Goal: Book appointment/travel/reservation

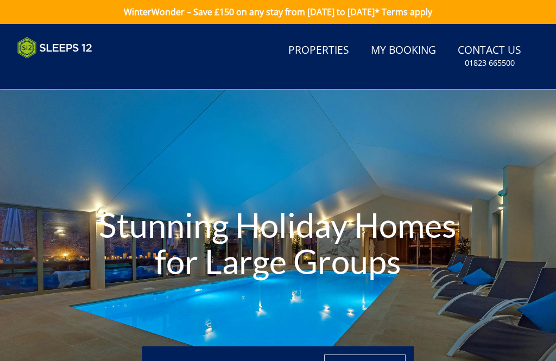
type input "[DATE]"
click at [327, 55] on link "Properties" at bounding box center [319, 51] width 70 height 24
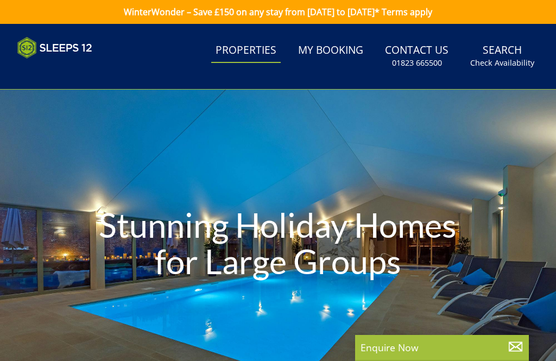
click at [128, 310] on div "Stunning Holiday Homes for Large Groups" at bounding box center [278, 245] width 556 height 311
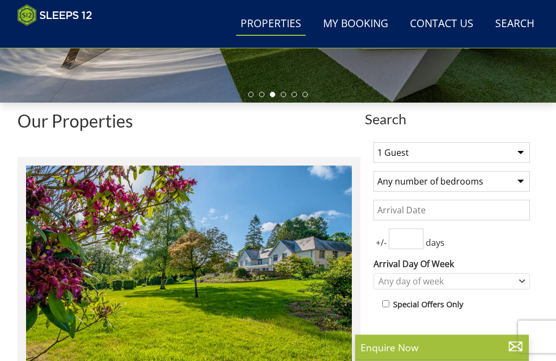
scroll to position [289, 0]
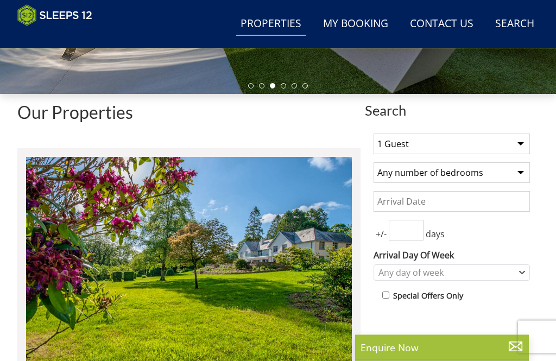
click at [521, 177] on select "Any number of bedrooms 3 Bedrooms 4 Bedrooms 5 Bedrooms 6 Bedrooms 7 Bedrooms 8…" at bounding box center [452, 173] width 156 height 21
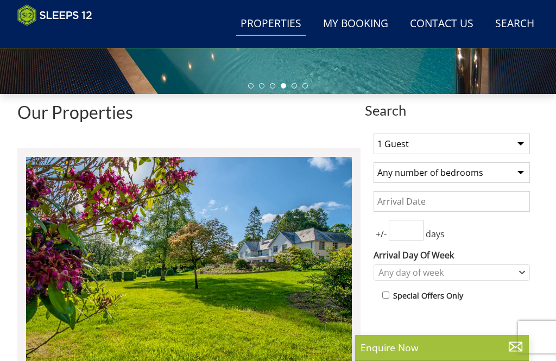
select select "7"
click at [525, 146] on select "1 Guest 2 Guests 3 Guests 4 Guests 5 Guests 6 Guests 7 Guests 8 Guests 9 Guests…" at bounding box center [452, 144] width 156 height 21
select select "14"
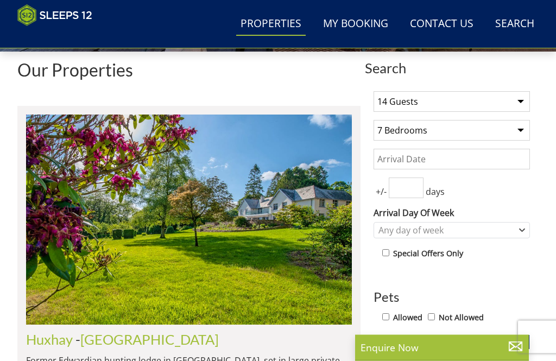
scroll to position [335, 0]
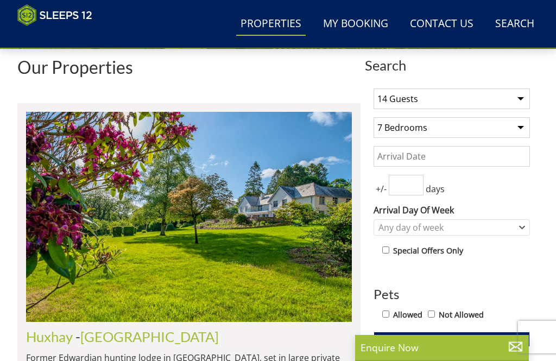
click at [454, 345] on span "Update" at bounding box center [452, 339] width 33 height 13
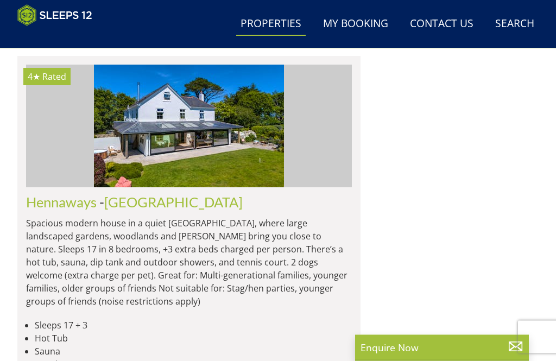
scroll to position [3320, 0]
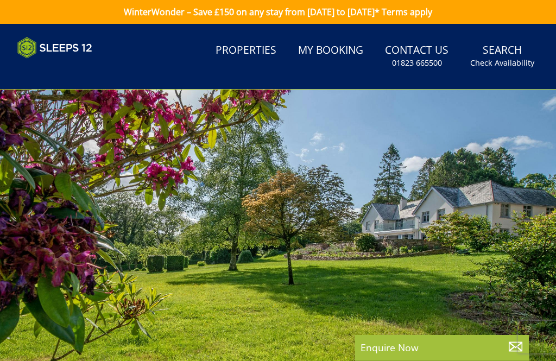
select select "14"
select select "7"
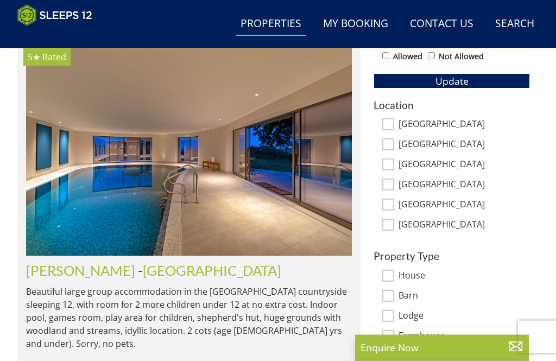
scroll to position [528, 0]
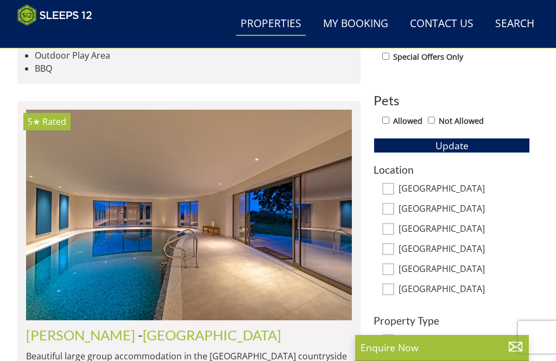
click at [391, 271] on input "[GEOGRAPHIC_DATA]" at bounding box center [388, 269] width 12 height 12
checkbox input "true"
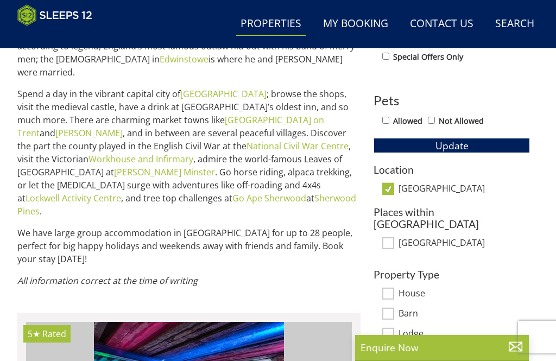
click at [391, 253] on div "1 Guest 2 Guests 3 Guests 4 Guests 5 Guests 6 Guests 7 Guests 8 Guests 9 Guests…" at bounding box center [452, 157] width 174 height 543
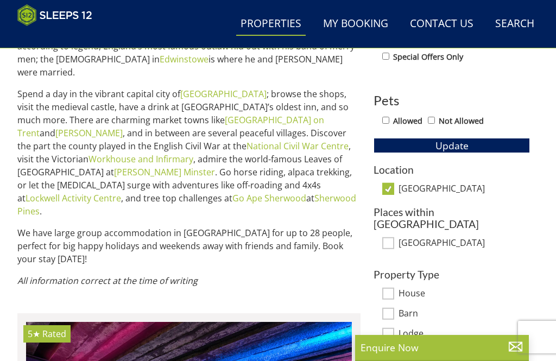
click at [387, 192] on input "[GEOGRAPHIC_DATA]" at bounding box center [388, 189] width 12 height 12
checkbox input "false"
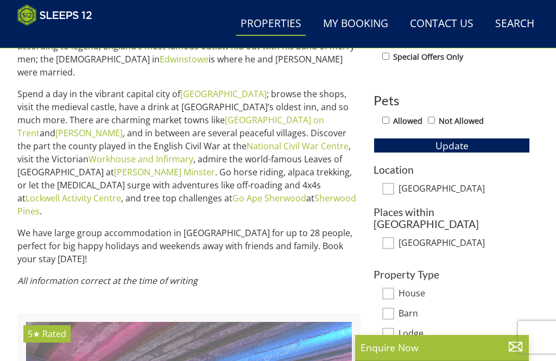
click at [460, 147] on span "Update" at bounding box center [452, 145] width 33 height 13
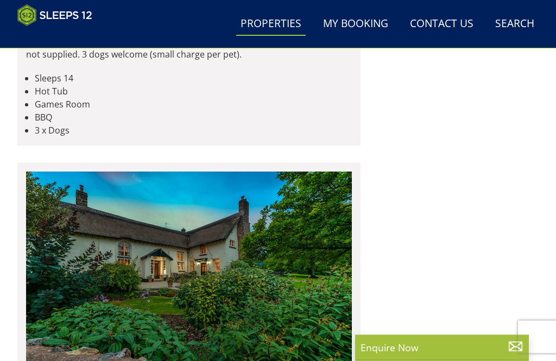
scroll to position [1275, 0]
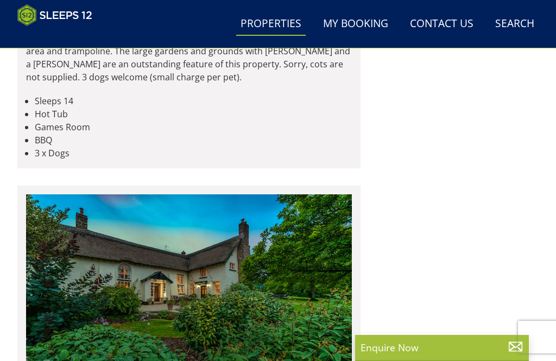
click at [64, 12] on link "Overbrooks" at bounding box center [62, 4] width 72 height 16
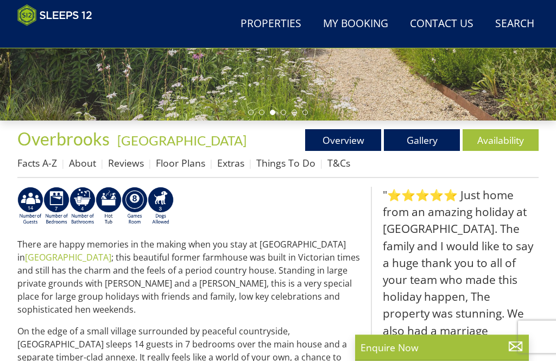
scroll to position [263, 0]
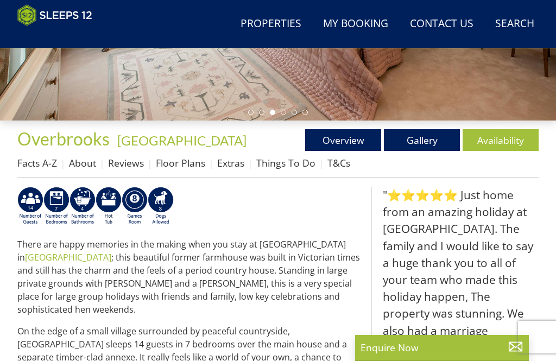
click at [184, 165] on link "Floor Plans" at bounding box center [180, 162] width 49 height 13
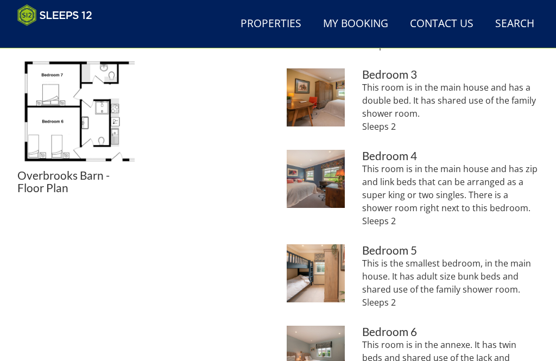
scroll to position [596, 0]
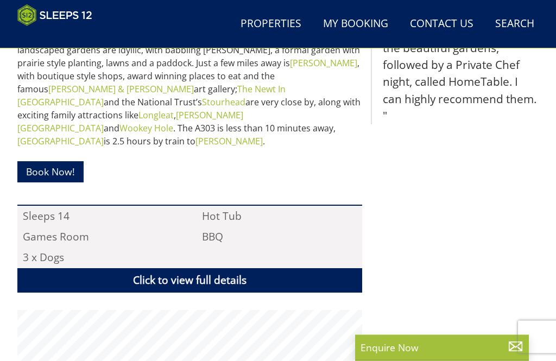
scroll to position [591, 0]
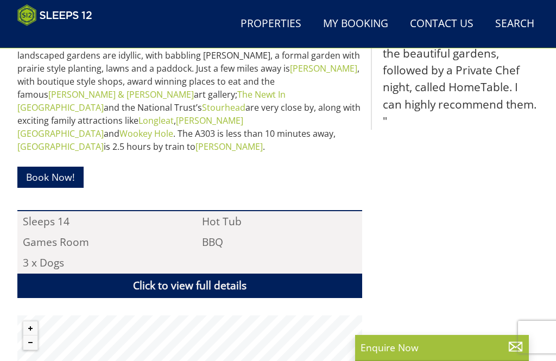
scroll to position [1275, 0]
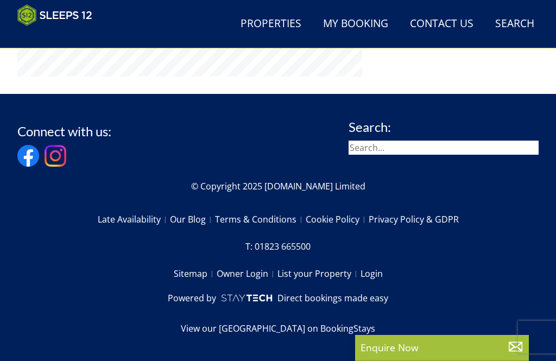
select select "14"
select select "7"
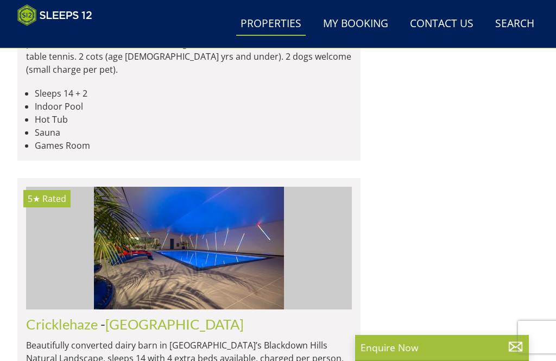
scroll to position [2141, 0]
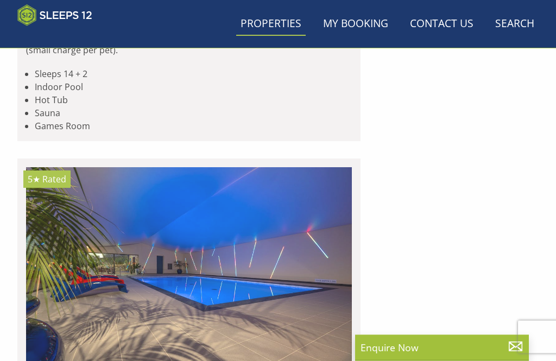
scroll to position [2141, 0]
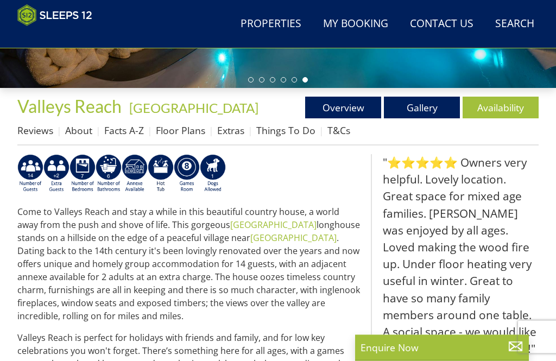
scroll to position [295, 0]
click at [185, 133] on link "Floor Plans" at bounding box center [180, 130] width 49 height 13
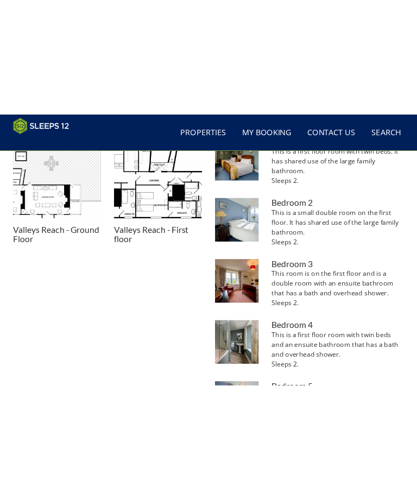
scroll to position [358, 0]
